Goal: Information Seeking & Learning: Learn about a topic

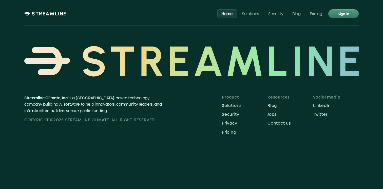
scroll to position [2391, 0]
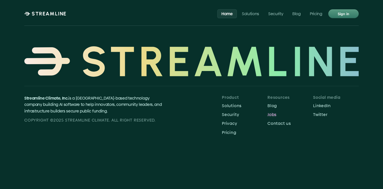
click at [275, 112] on p "Jobs" at bounding box center [290, 114] width 46 height 5
click at [271, 112] on p "Jobs" at bounding box center [290, 114] width 46 height 5
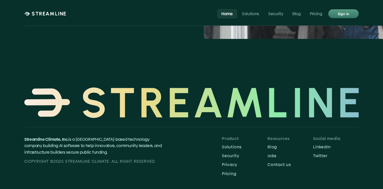
scroll to position [2330, 0]
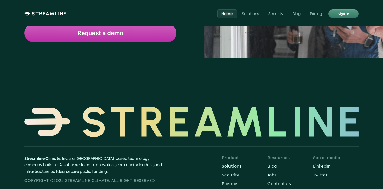
click at [274, 156] on p "Resources" at bounding box center [290, 158] width 46 height 5
click at [271, 164] on p "Blog" at bounding box center [290, 166] width 46 height 5
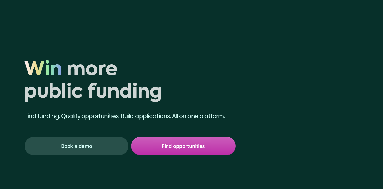
scroll to position [2330, 0]
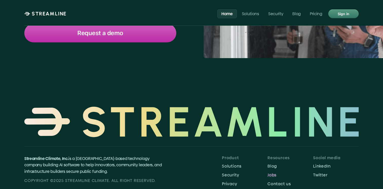
click at [268, 173] on p "Jobs" at bounding box center [290, 175] width 46 height 5
